Goal: Find specific page/section: Find specific page/section

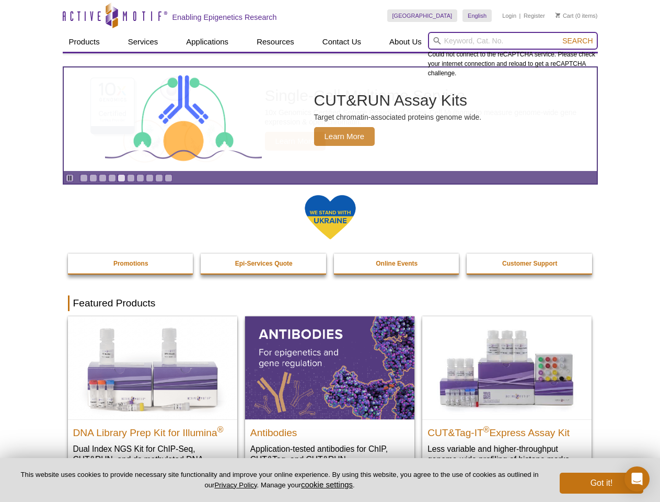
click at [513, 41] on input "search" at bounding box center [513, 41] width 170 height 18
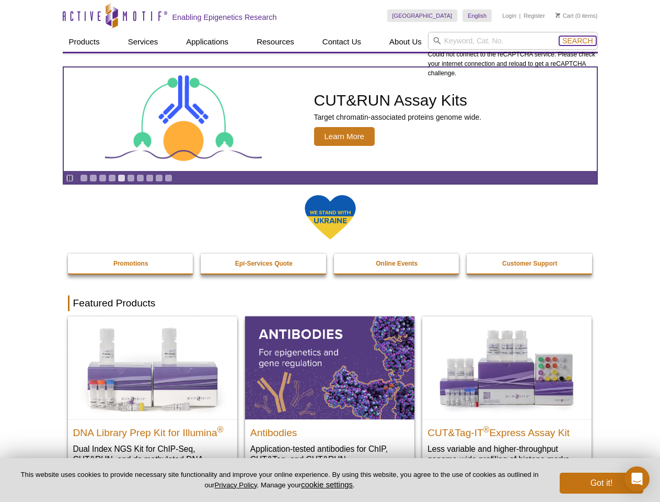
click at [577, 41] on span "Search" at bounding box center [577, 41] width 30 height 8
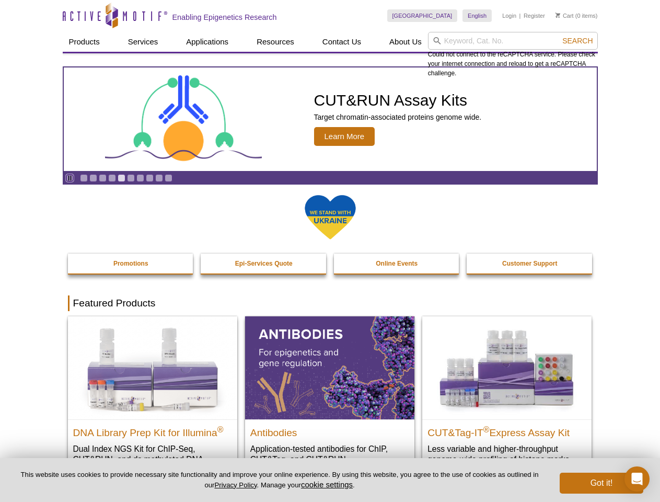
click at [69, 178] on icon "Pause" at bounding box center [69, 178] width 7 height 7
click at [84, 178] on link "Go to slide 1" at bounding box center [84, 178] width 8 height 8
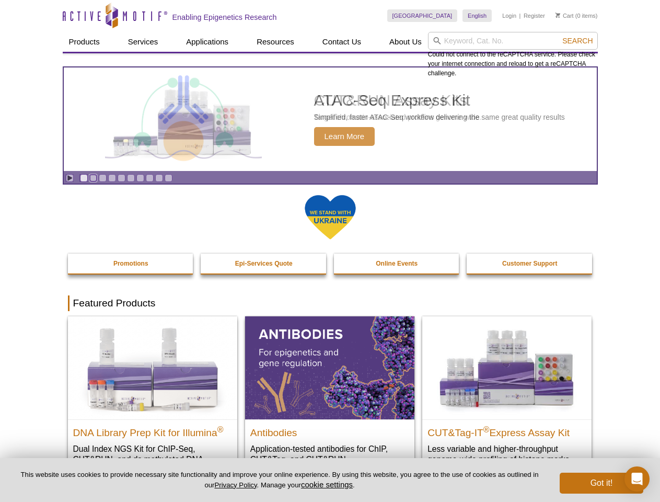
click at [93, 178] on link "Go to slide 2" at bounding box center [93, 178] width 8 height 8
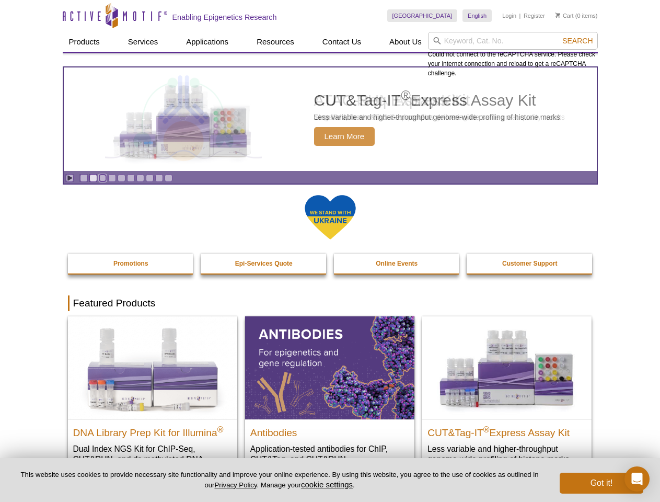
click at [102, 178] on link "Go to slide 3" at bounding box center [103, 178] width 8 height 8
click at [112, 178] on link "Go to slide 4" at bounding box center [112, 178] width 8 height 8
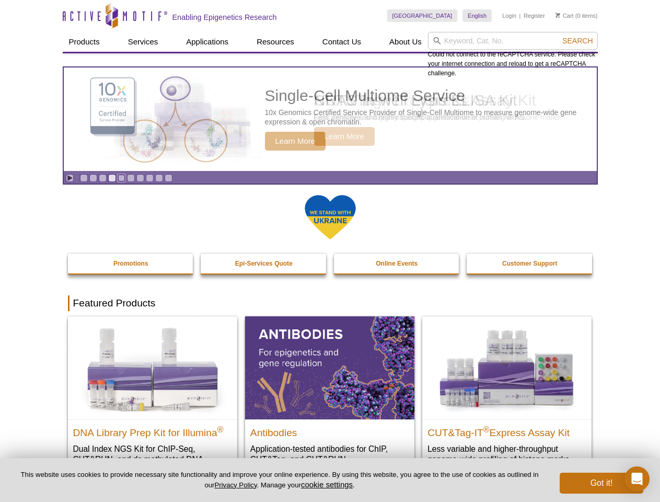
click at [121, 178] on link "Go to slide 5" at bounding box center [122, 178] width 8 height 8
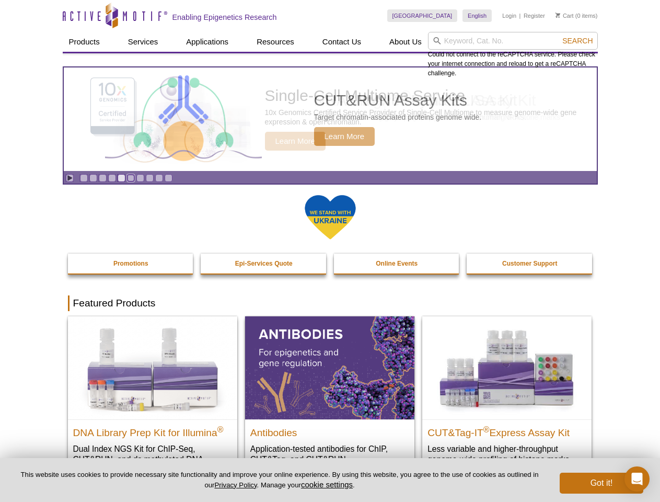
click at [131, 178] on link "Go to slide 6" at bounding box center [131, 178] width 8 height 8
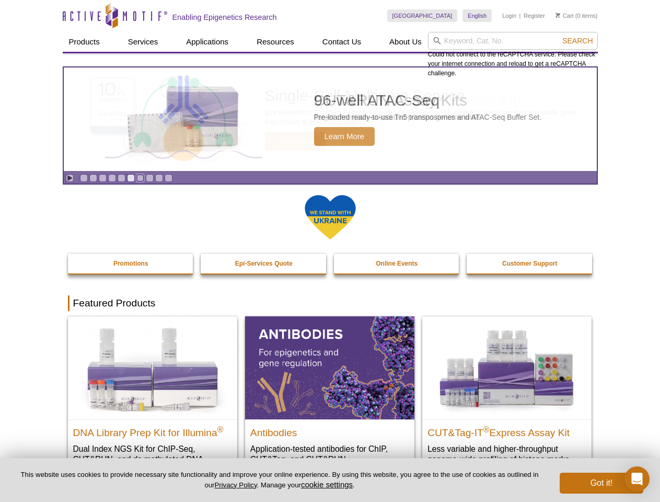
click at [140, 178] on link "Go to slide 7" at bounding box center [140, 178] width 8 height 8
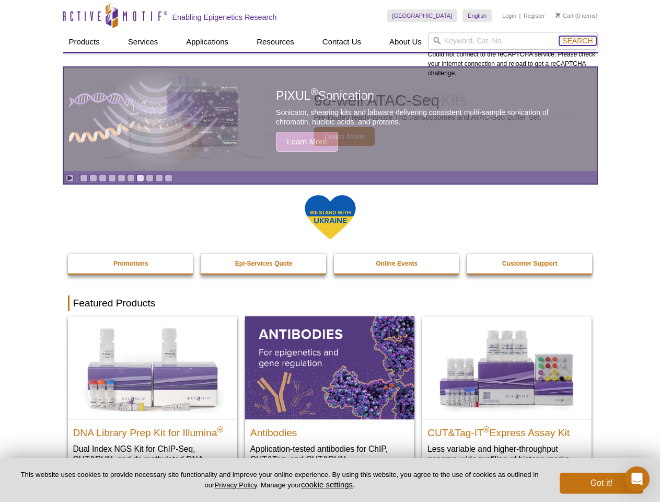
click at [577, 41] on span "Search" at bounding box center [577, 41] width 30 height 8
